Goal: Register for event/course

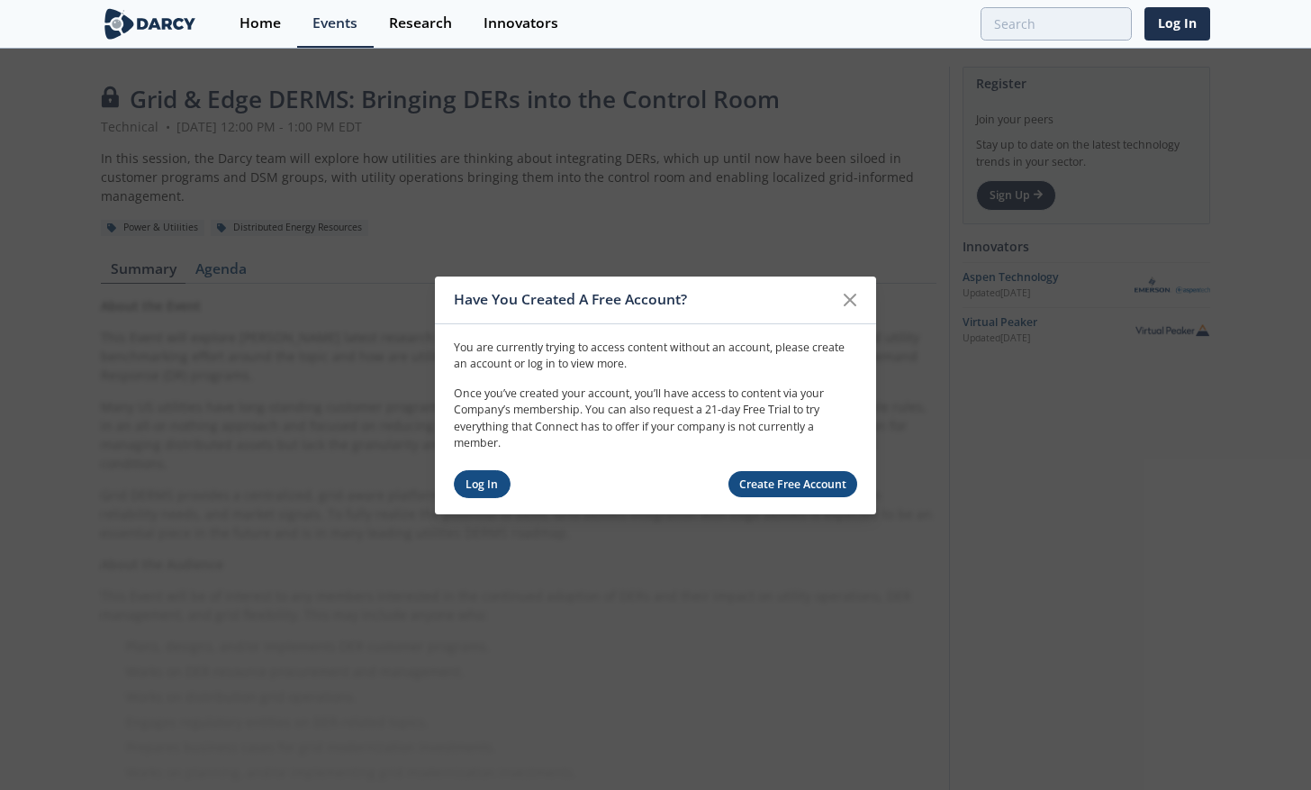
click at [483, 483] on link "Log In" at bounding box center [482, 484] width 57 height 28
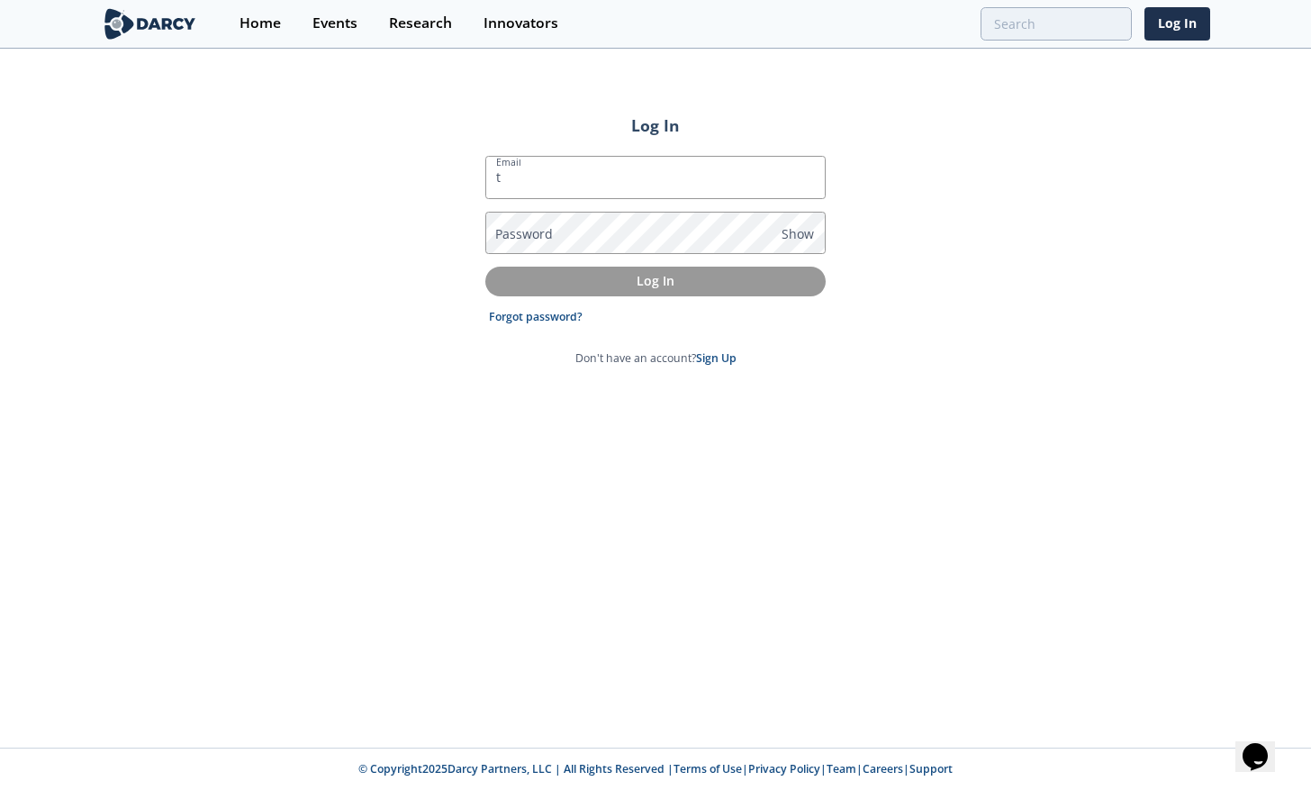
type input "[EMAIL_ADDRESS][DOMAIN_NAME]"
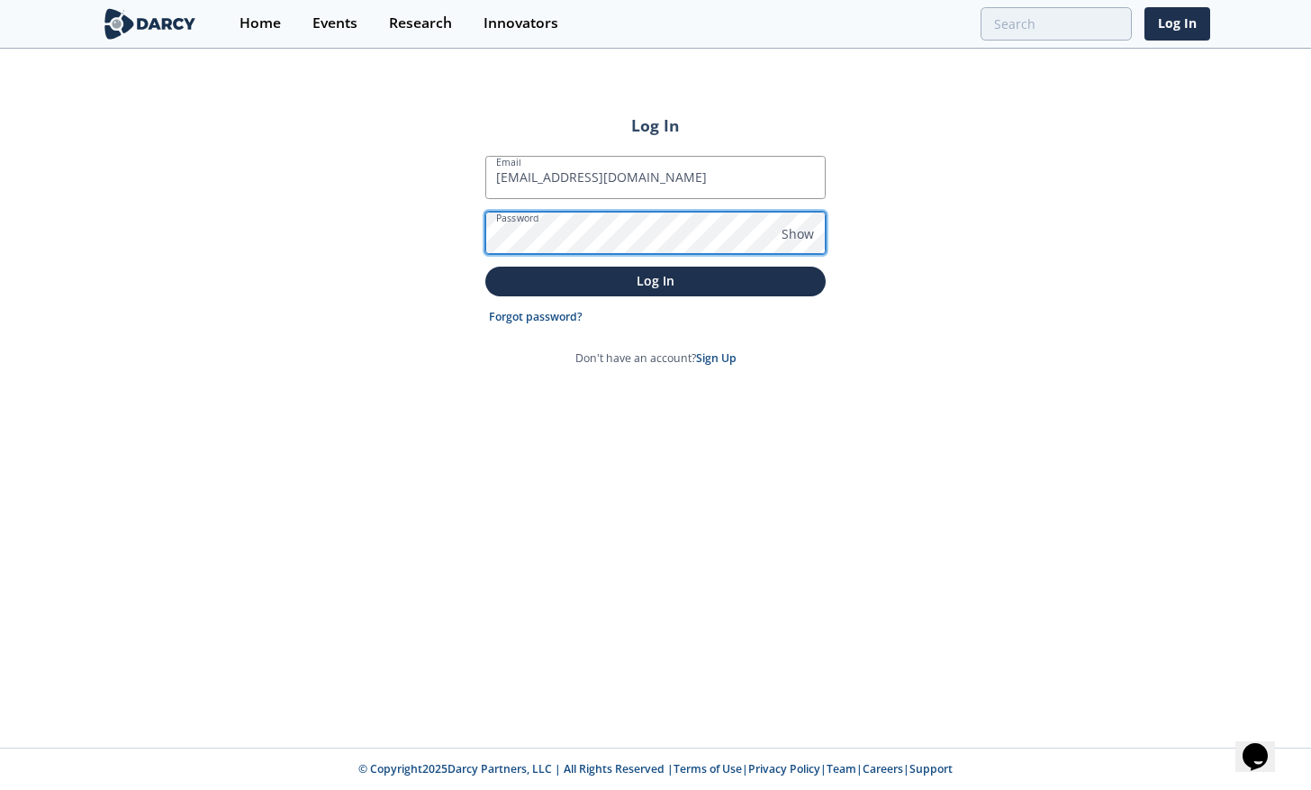
click at [485, 267] on button "Log In" at bounding box center [655, 282] width 340 height 30
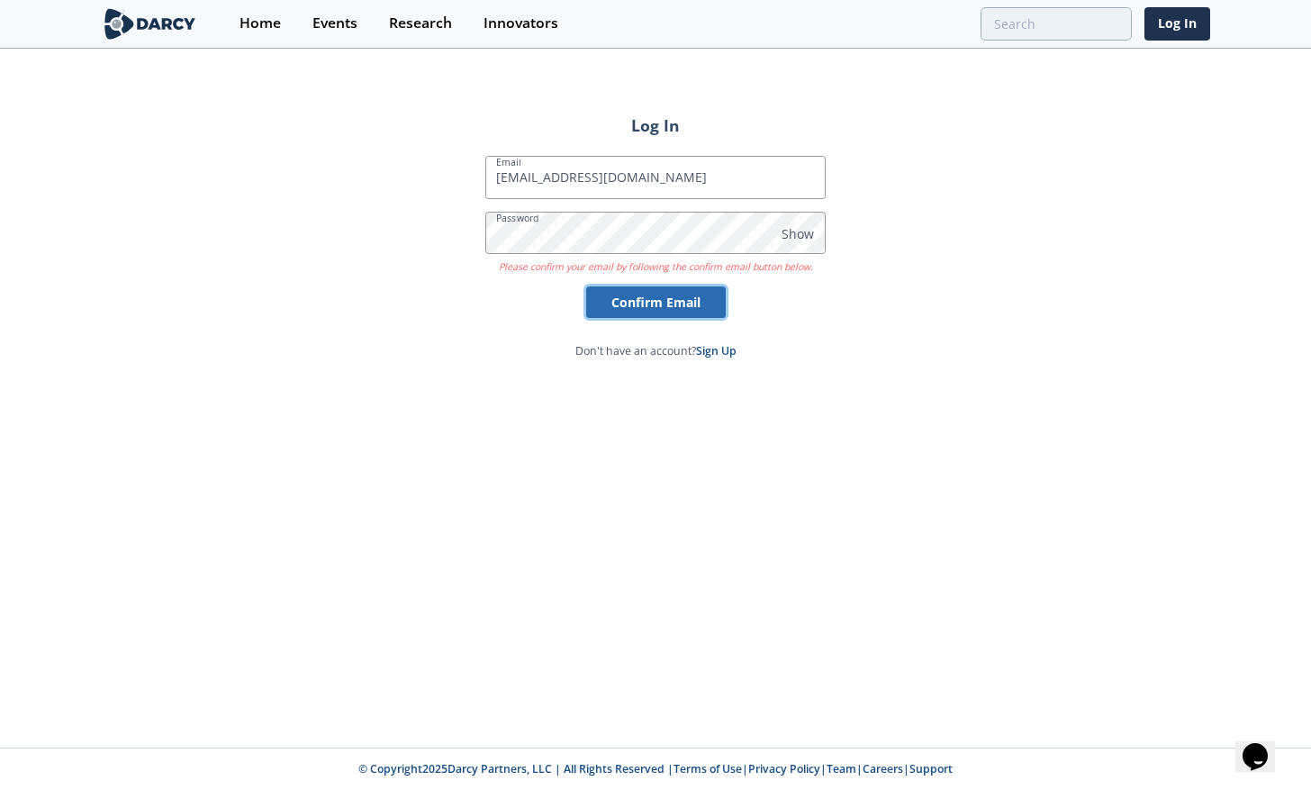
click at [686, 296] on button "Confirm Email" at bounding box center [656, 302] width 140 height 32
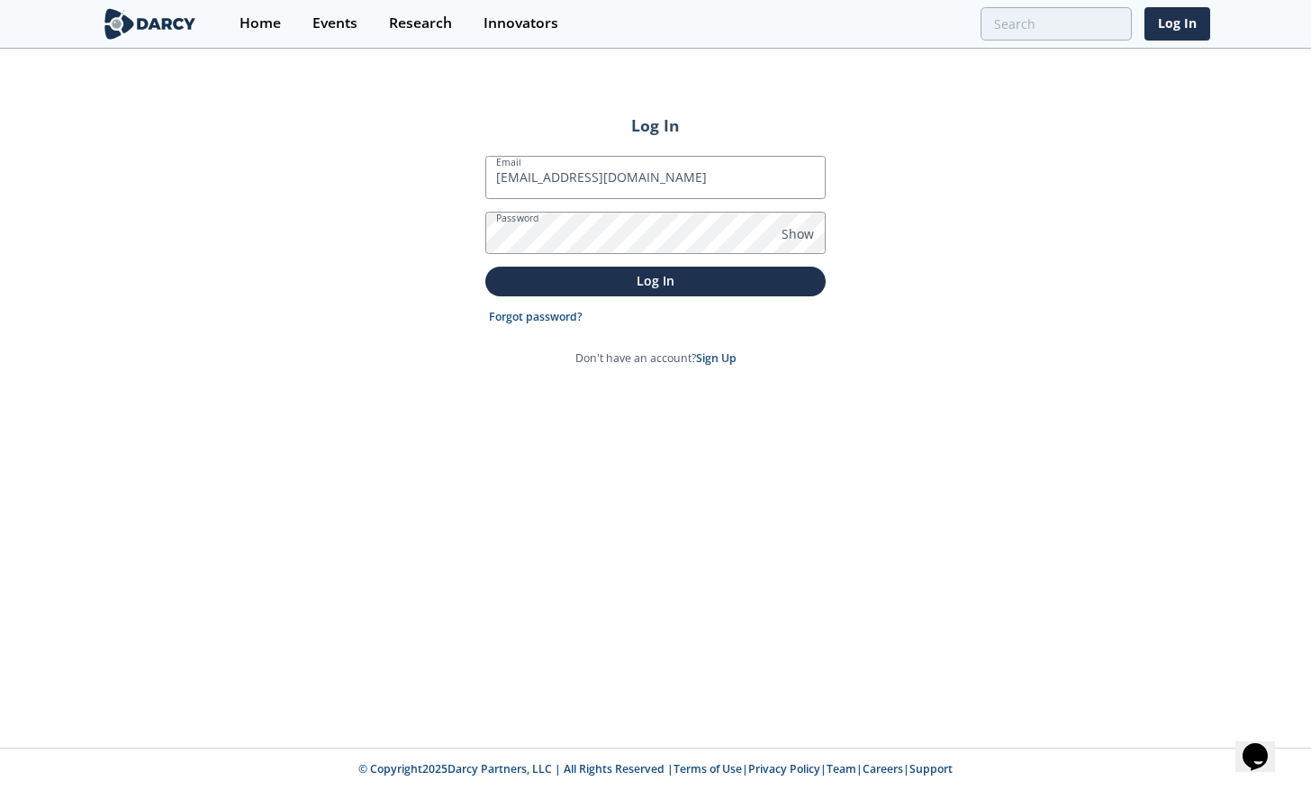
click at [485, 267] on button "Log In" at bounding box center [655, 282] width 340 height 30
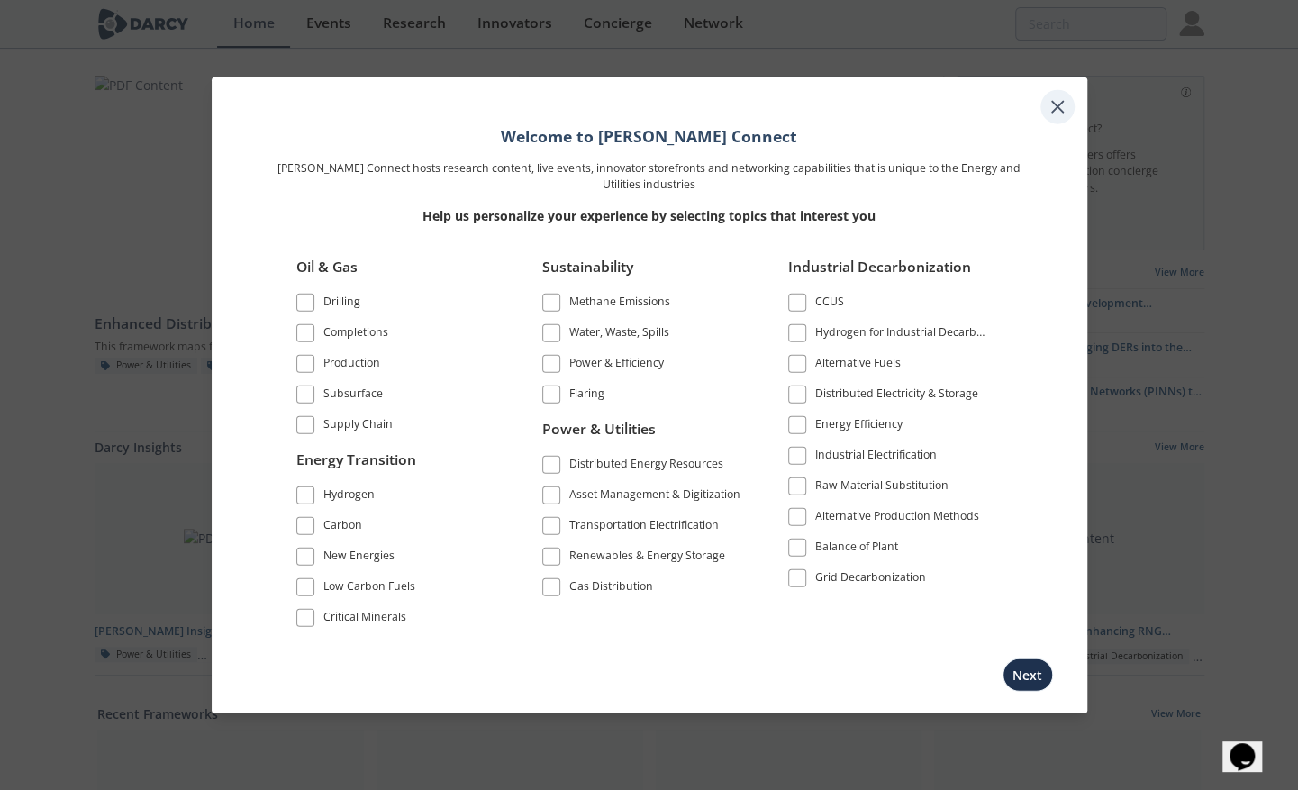
click at [1059, 112] on icon at bounding box center [1057, 106] width 11 height 11
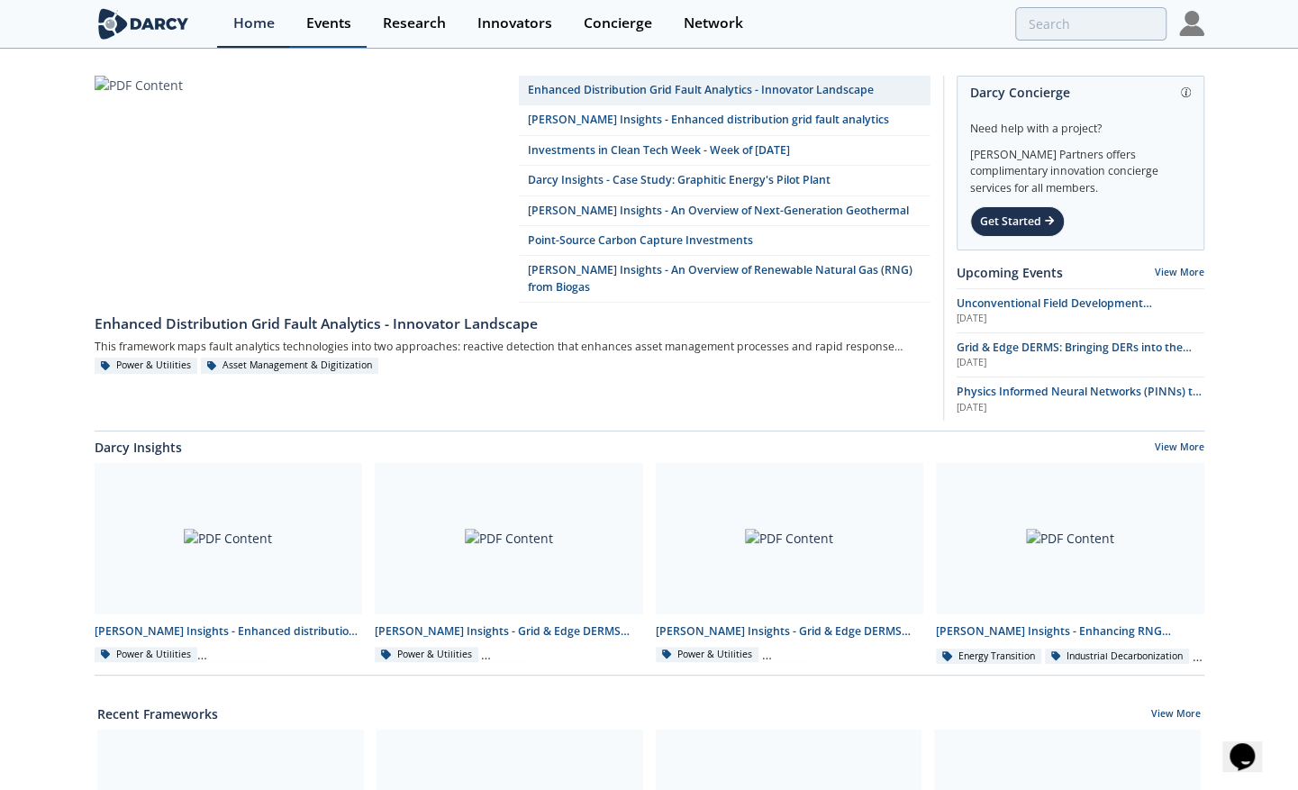
click at [299, 25] on link "Events" at bounding box center [328, 24] width 77 height 48
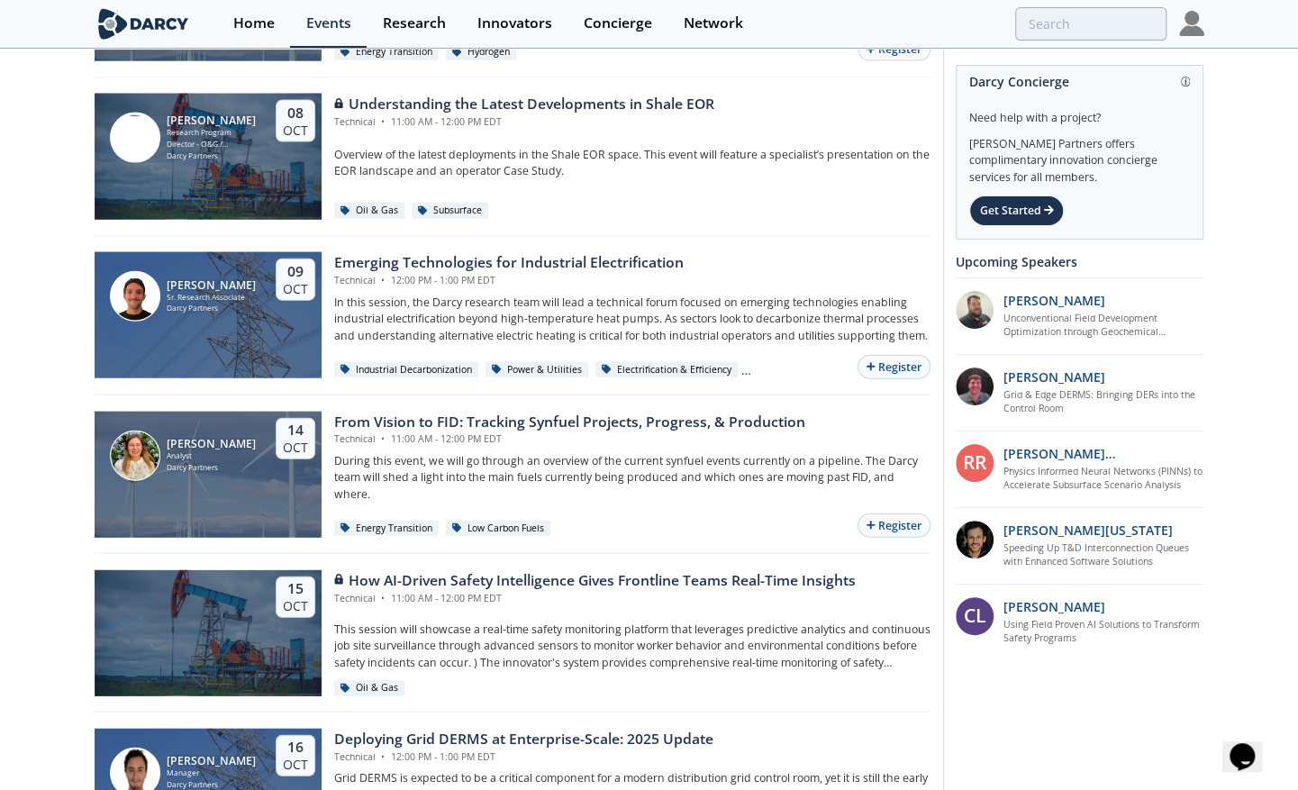
scroll to position [2431, 0]
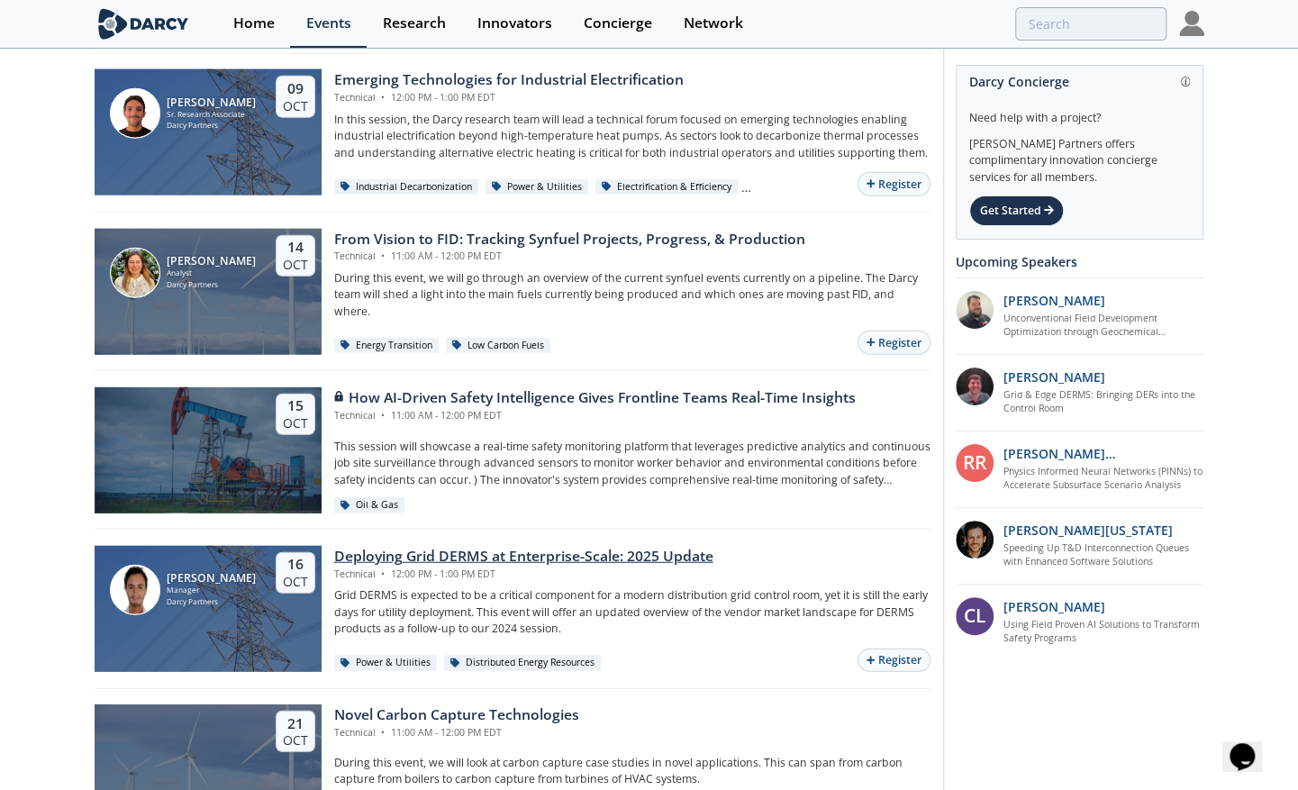
click at [534, 548] on div "Deploying Grid DERMS at Enterprise-Scale: 2025 Update" at bounding box center [523, 557] width 379 height 22
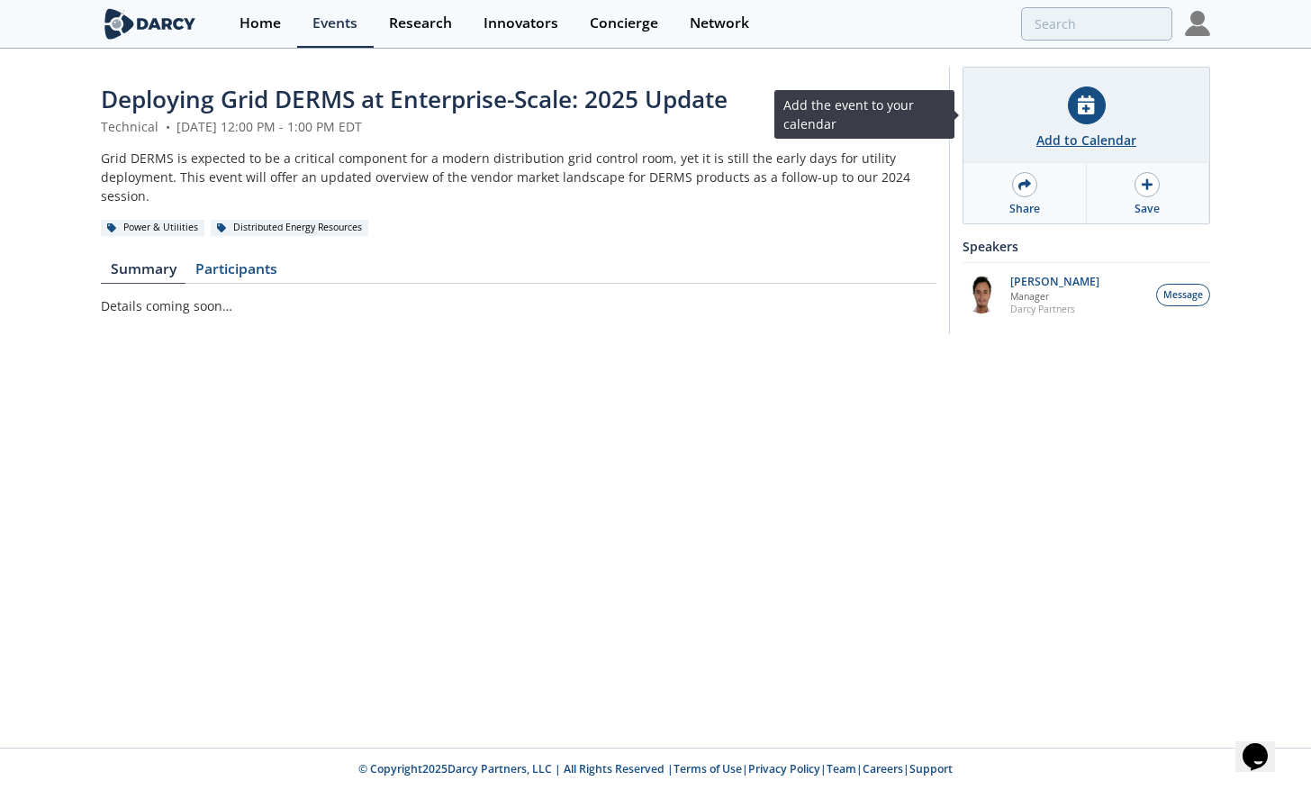
click at [1073, 111] on div at bounding box center [1087, 105] width 38 height 38
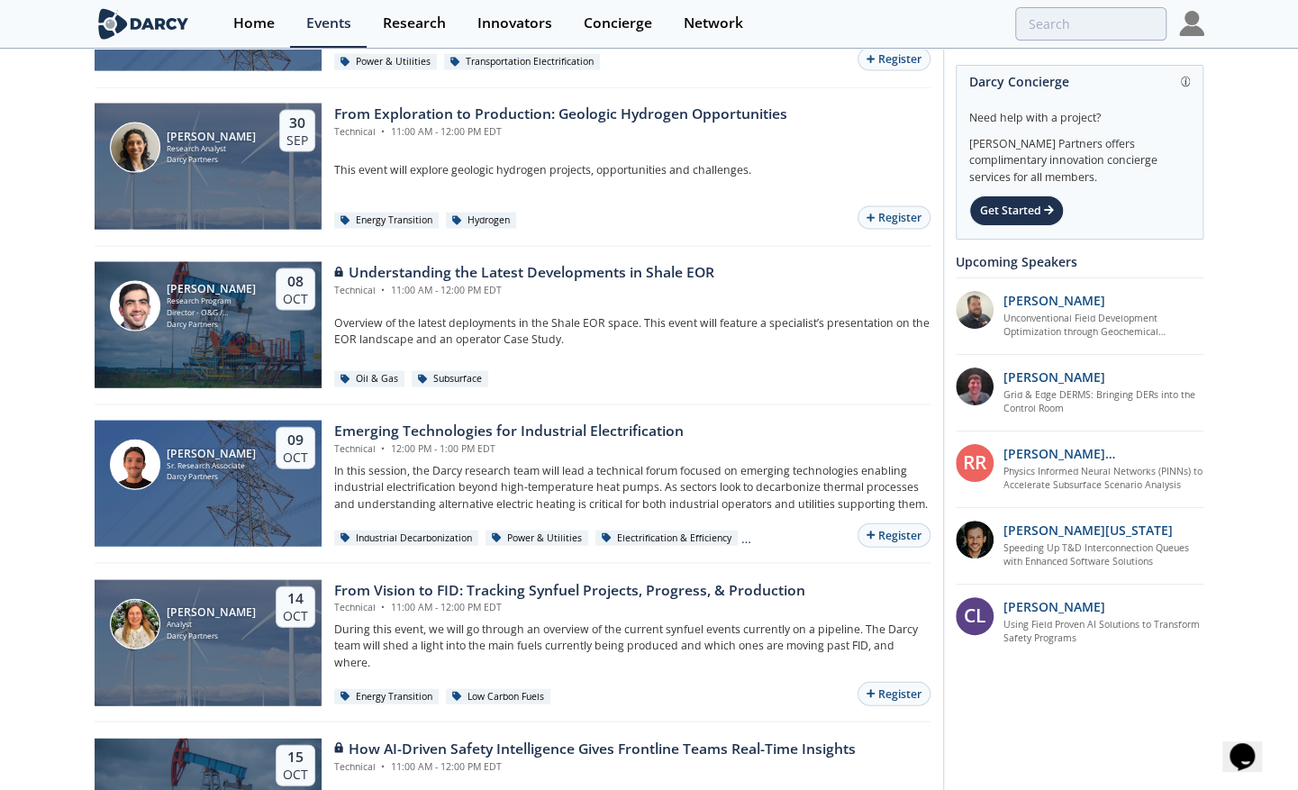
scroll to position [2496, 0]
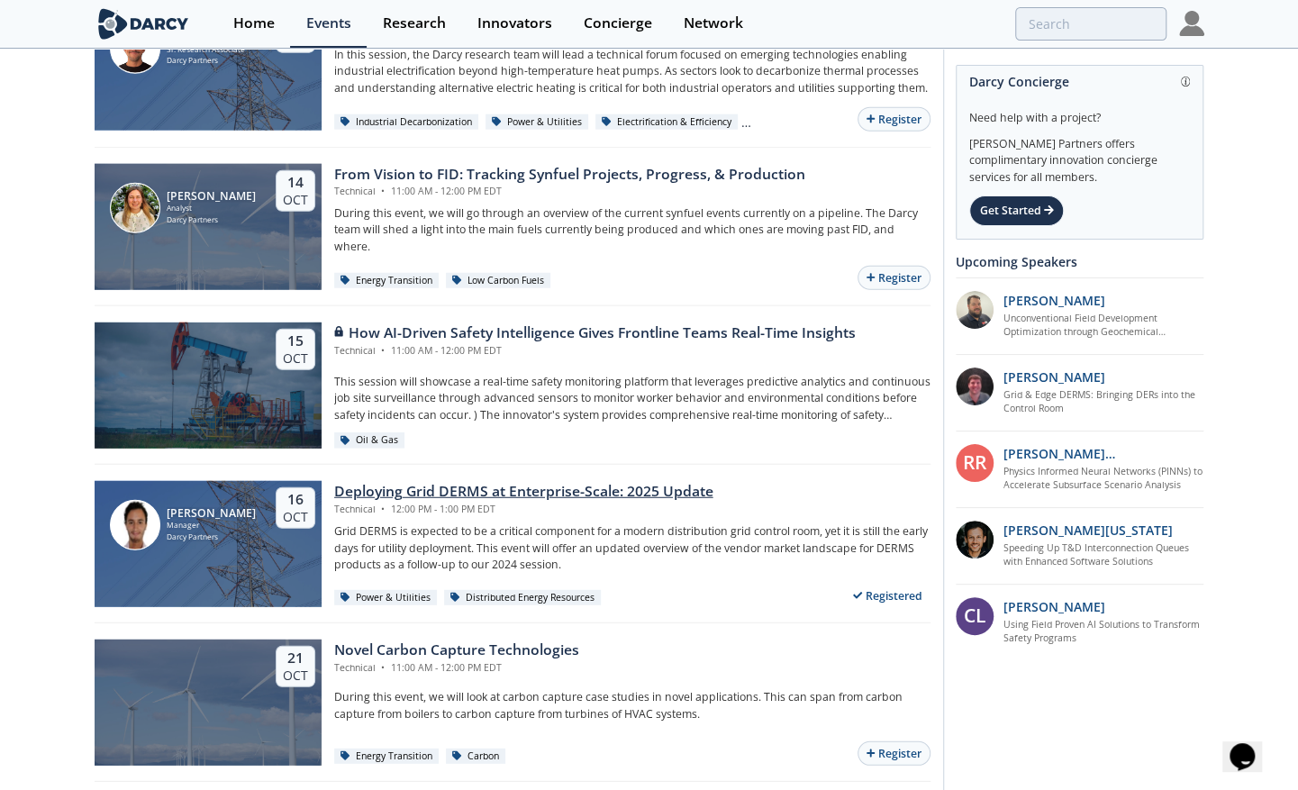
click at [562, 591] on div "Distributed Energy Resources" at bounding box center [523, 598] width 158 height 16
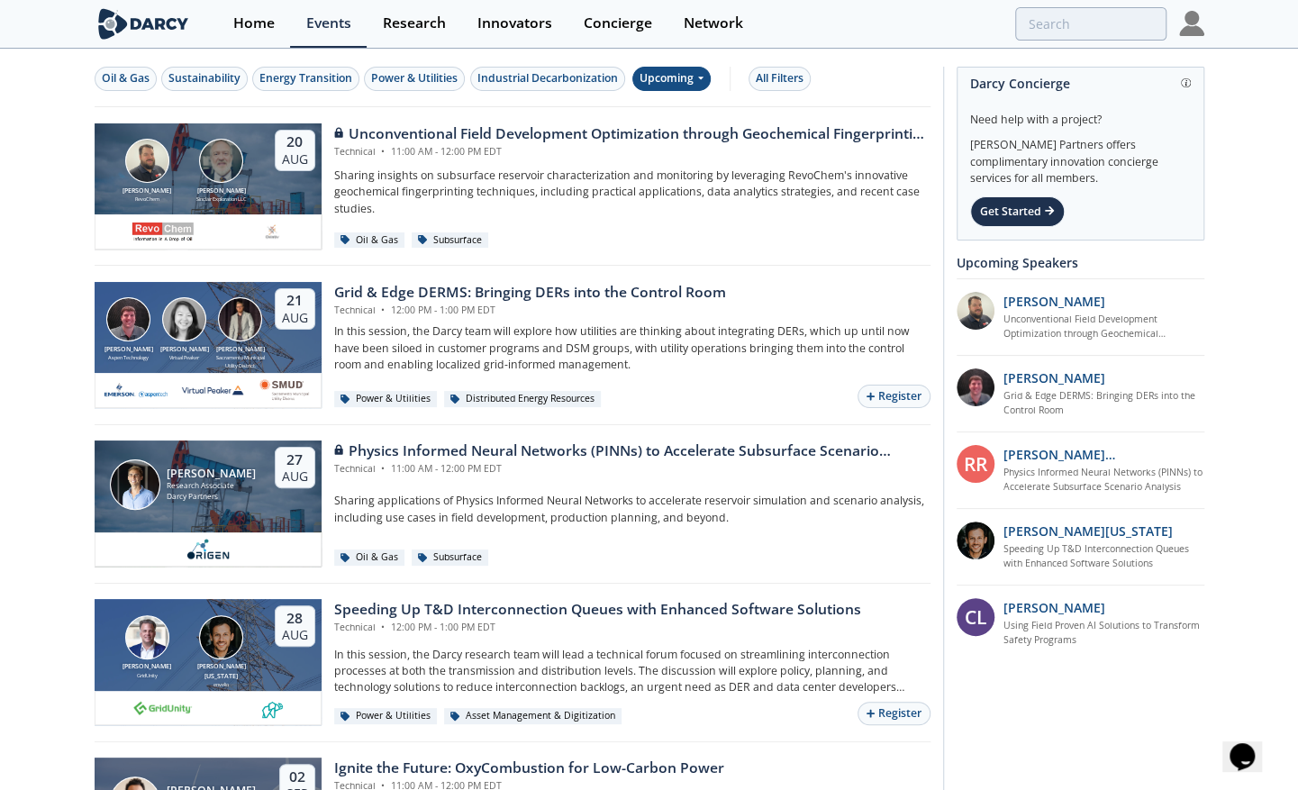
click at [701, 83] on icon at bounding box center [699, 77] width 7 height 11
click at [704, 84] on div "Upcoming" at bounding box center [671, 79] width 78 height 24
click at [788, 84] on div "All Filters" at bounding box center [780, 78] width 48 height 16
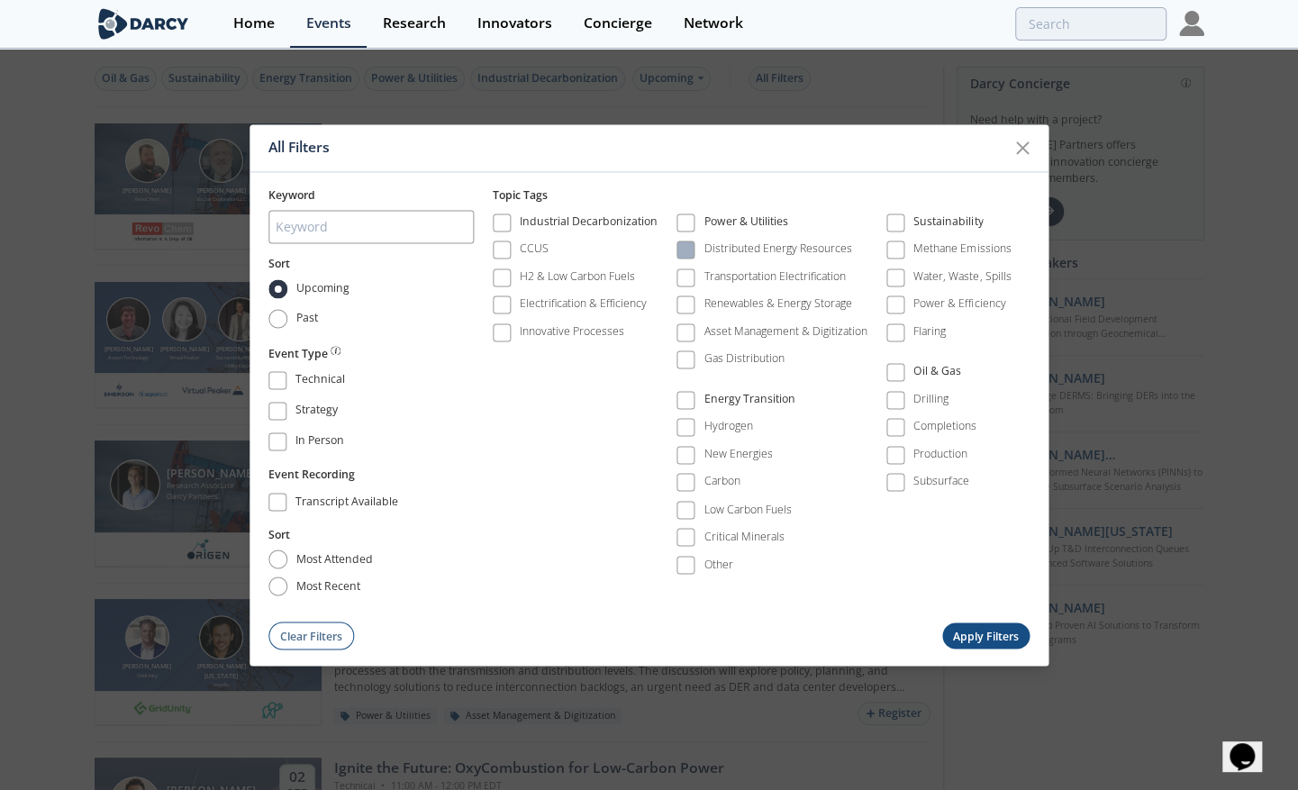
click at [749, 244] on div "Distributed Energy Resources" at bounding box center [778, 249] width 148 height 16
click at [984, 632] on button "Apply Filters" at bounding box center [986, 636] width 88 height 26
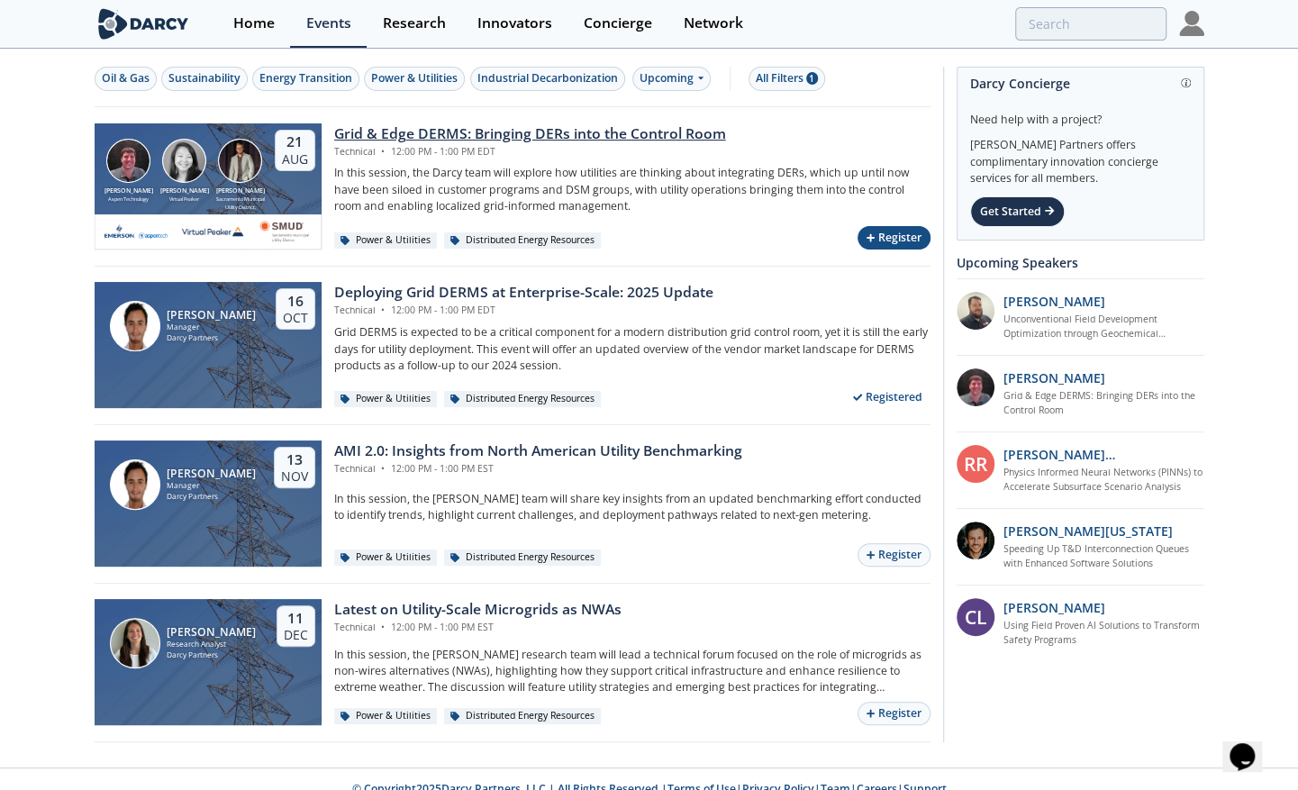
click at [891, 227] on button "Register" at bounding box center [893, 238] width 72 height 24
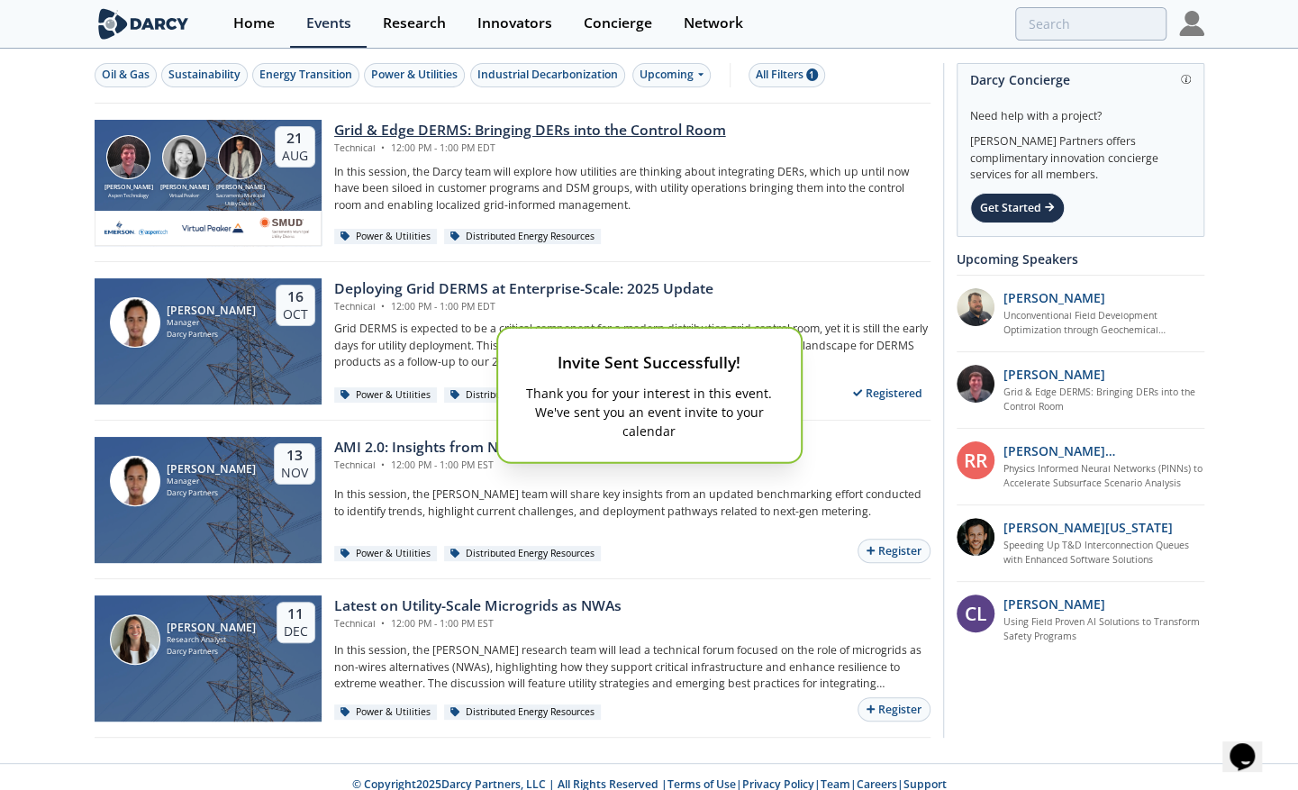
scroll to position [16, 0]
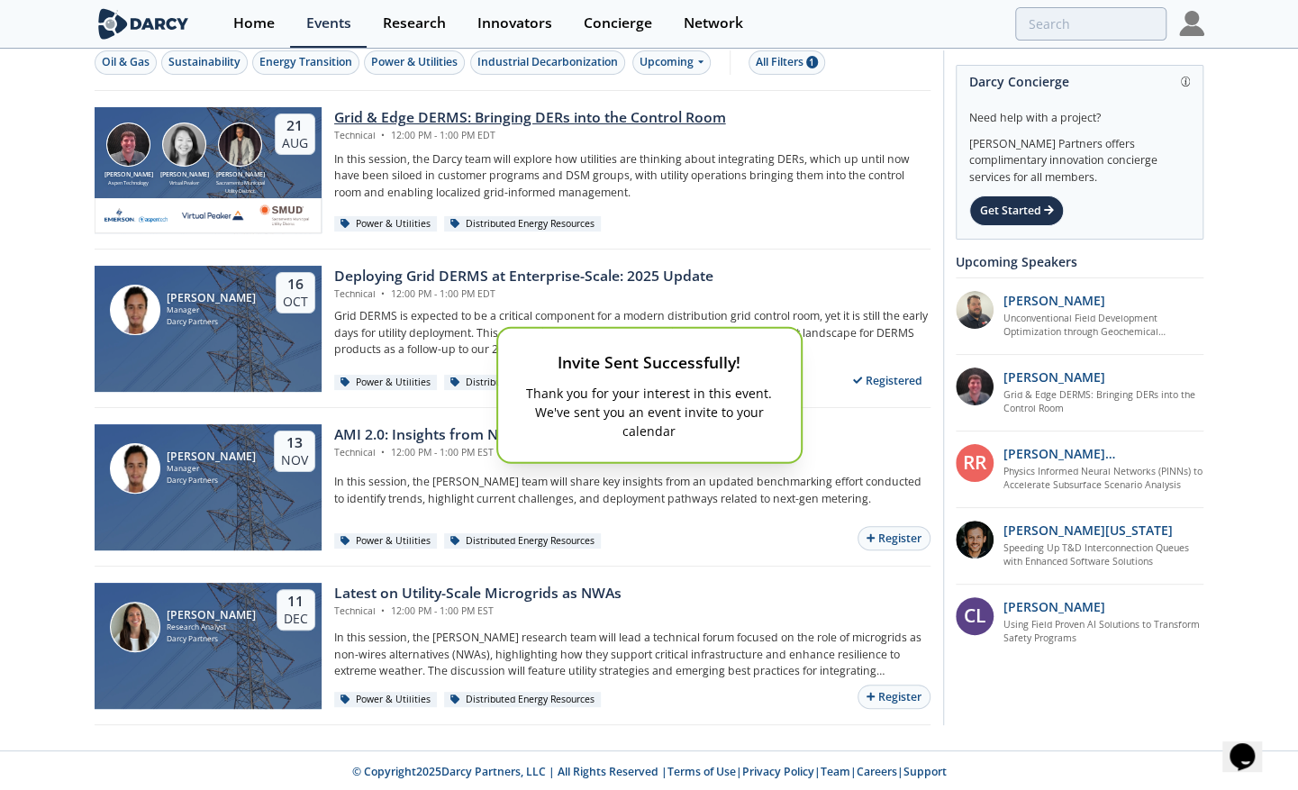
click at [722, 370] on div "Invite Sent Successfully!" at bounding box center [649, 361] width 258 height 23
click at [778, 259] on div "Invite Sent Successfully! Thank you for your interest in this event. We've sent…" at bounding box center [649, 395] width 1298 height 790
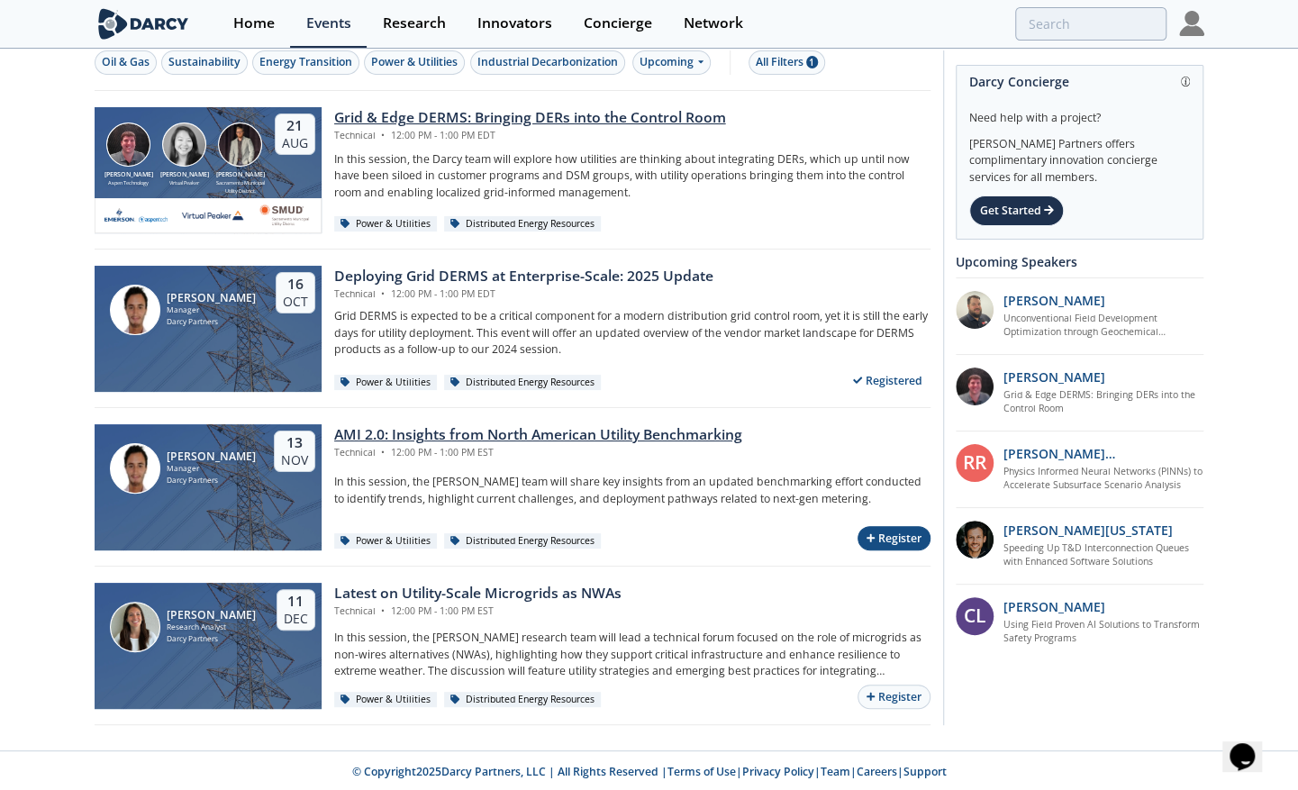
click at [873, 537] on icon "button" at bounding box center [870, 538] width 8 height 10
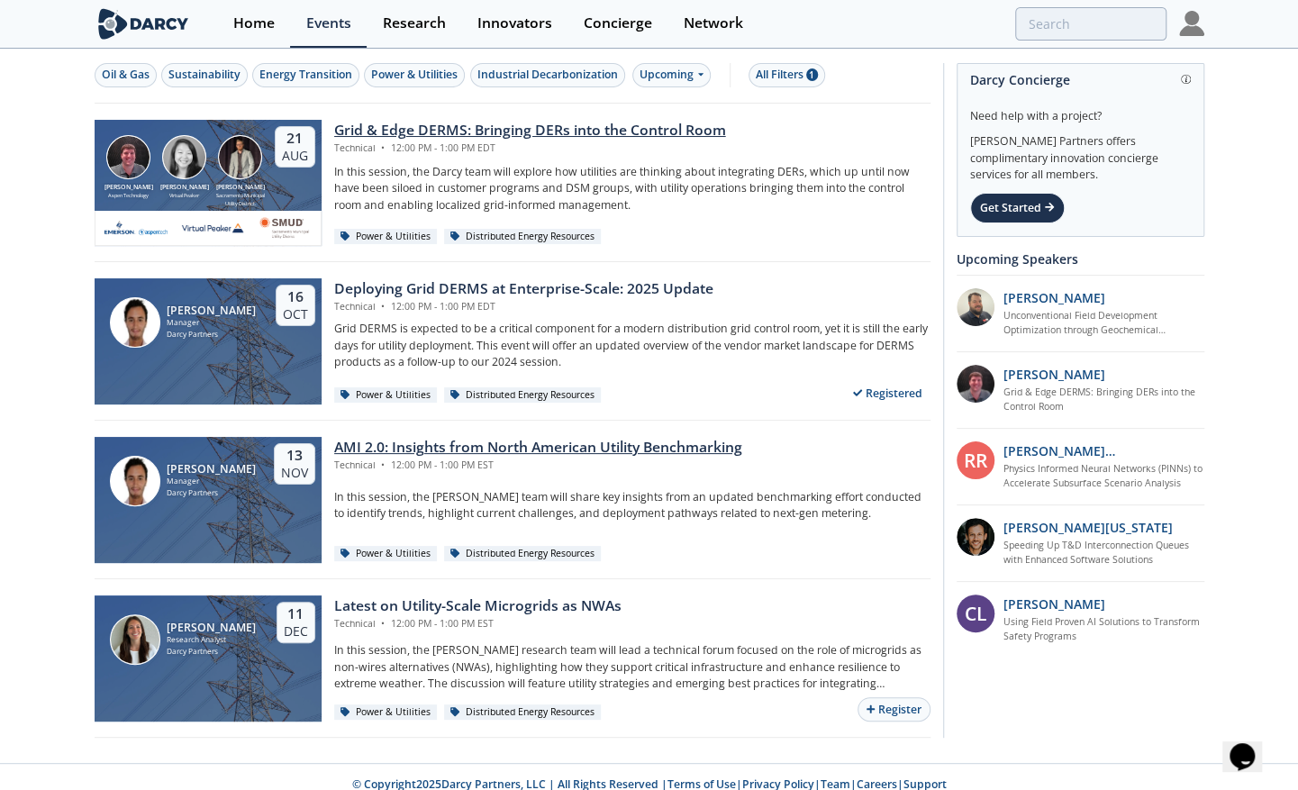
scroll to position [0, 0]
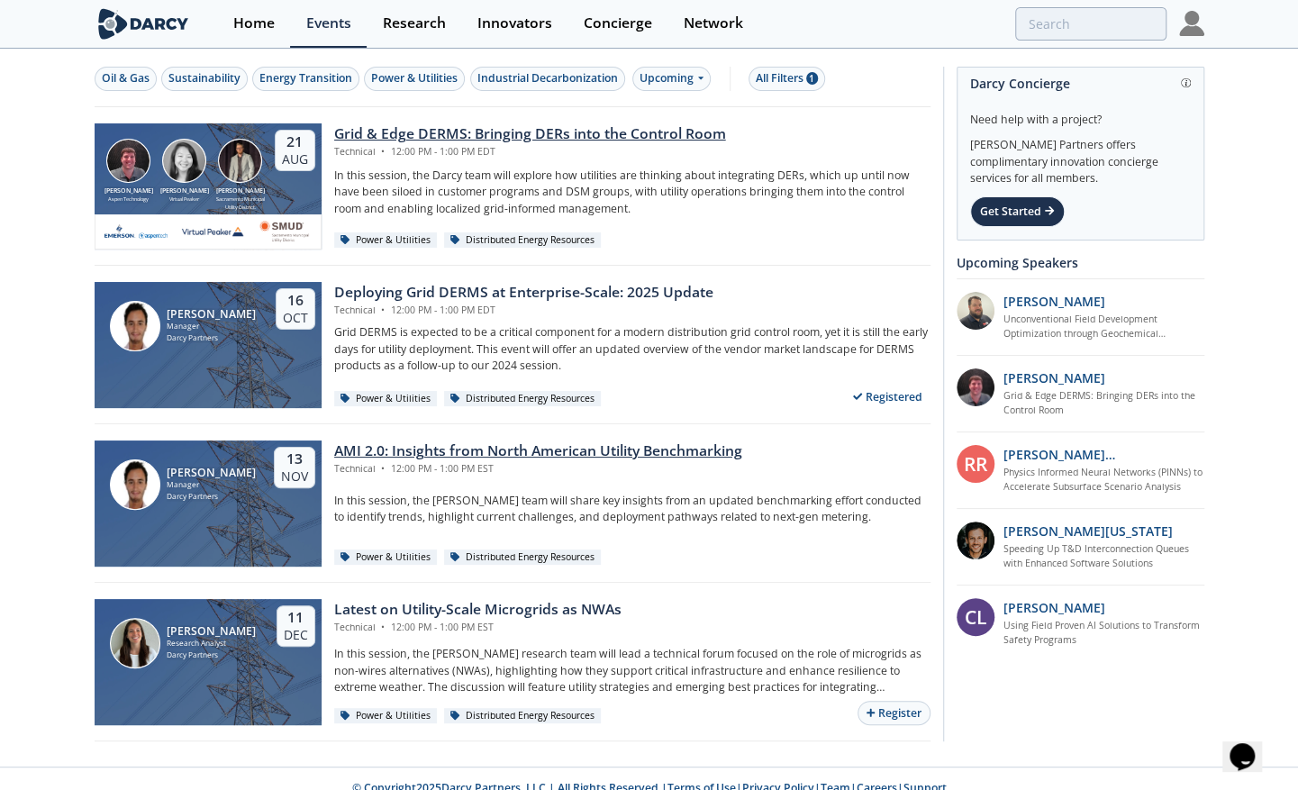
click at [703, 83] on icon at bounding box center [699, 77] width 7 height 11
click at [701, 139] on div "Past" at bounding box center [691, 136] width 112 height 29
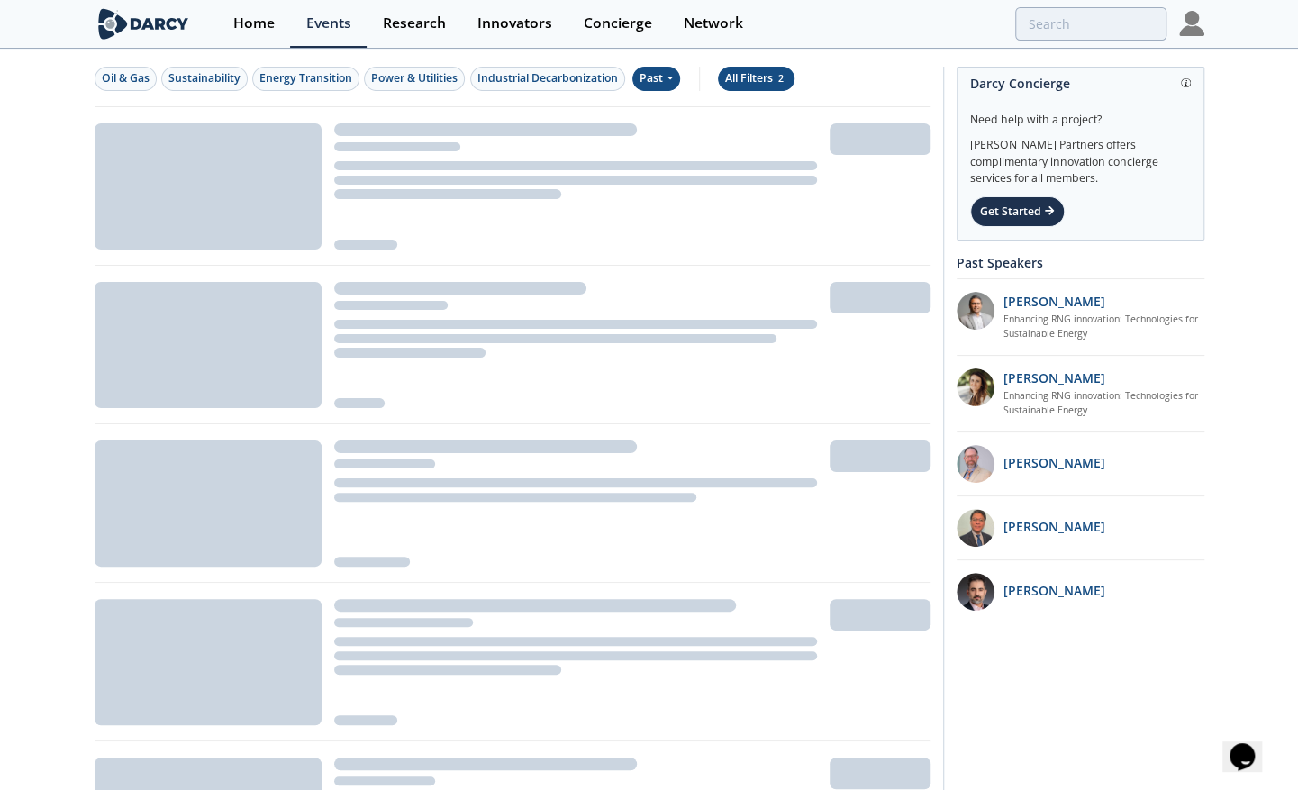
click at [756, 85] on div "All Filters 2" at bounding box center [756, 78] width 62 height 16
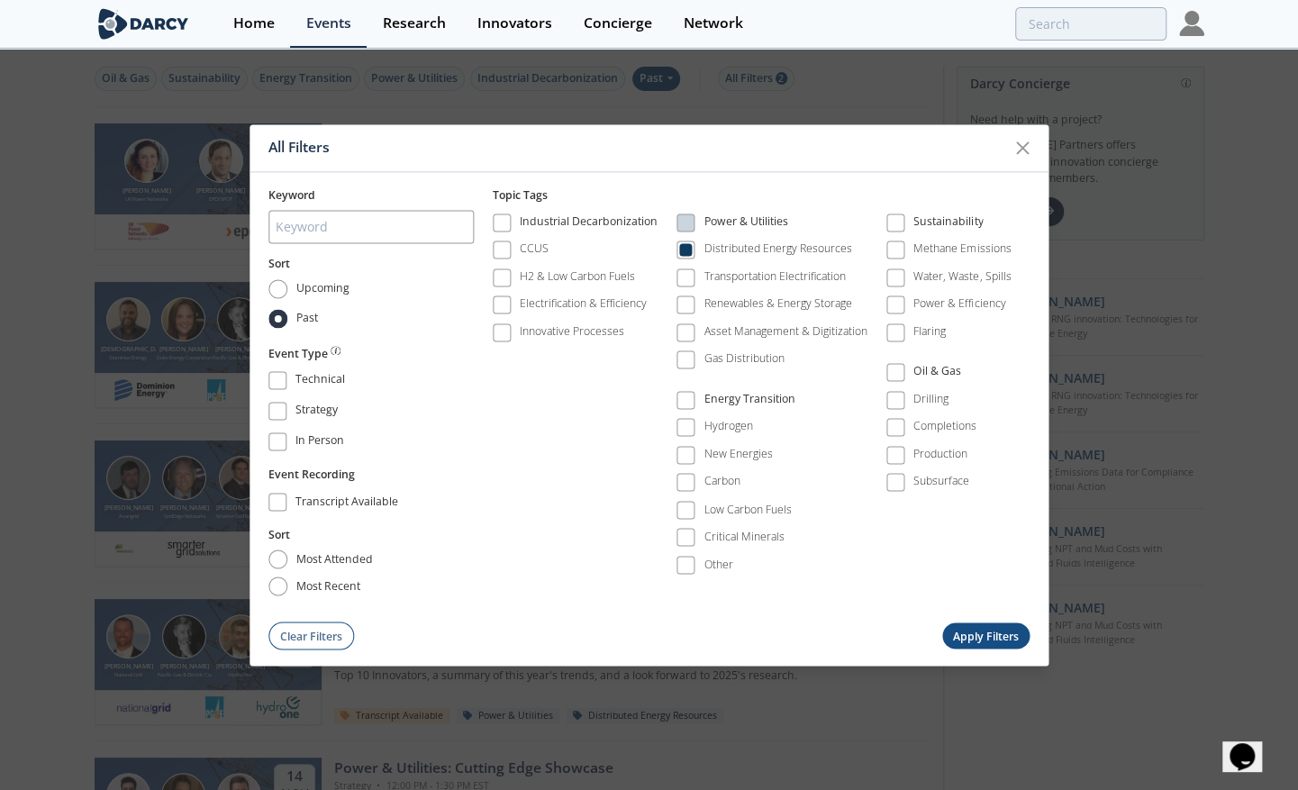
click at [832, 138] on div "All Filters" at bounding box center [636, 148] width 737 height 34
click at [1027, 145] on icon at bounding box center [1022, 148] width 22 height 22
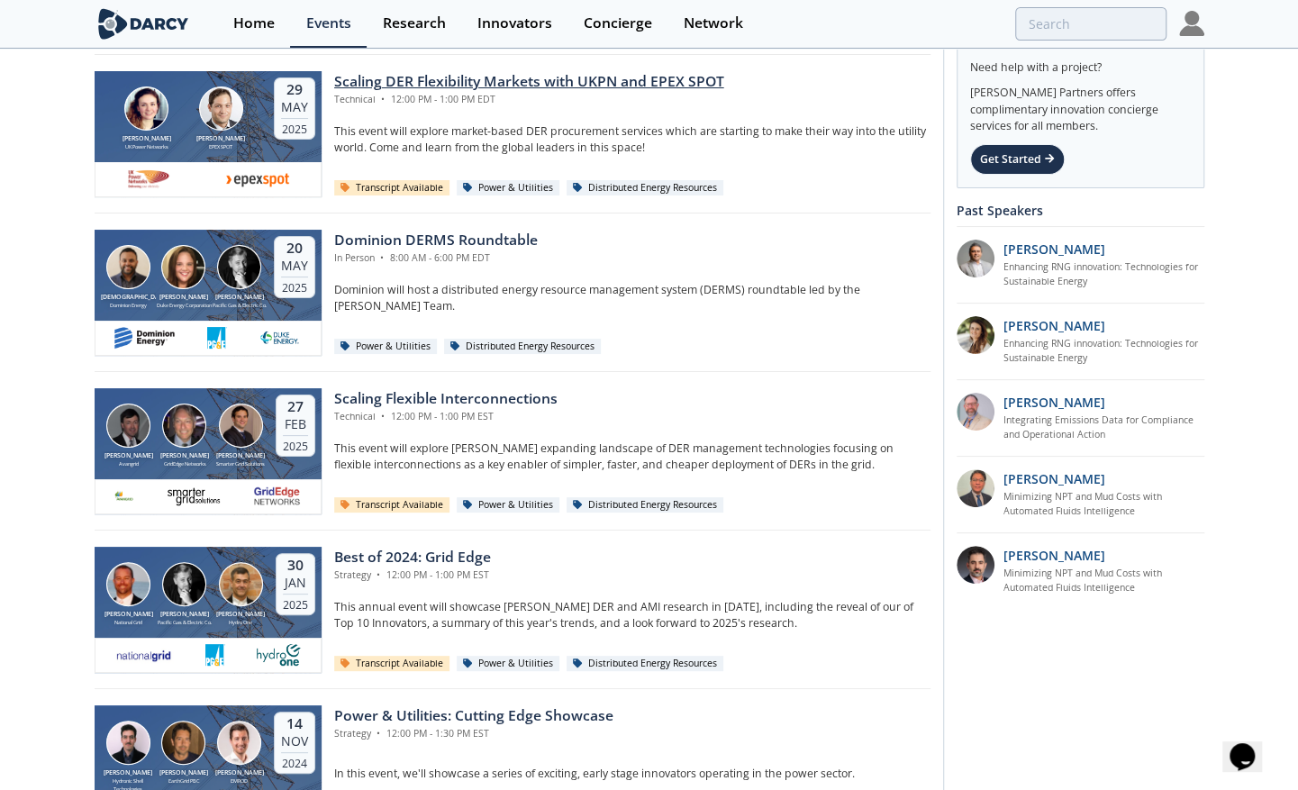
scroll to position [90, 0]
